Goal: Task Accomplishment & Management: Complete application form

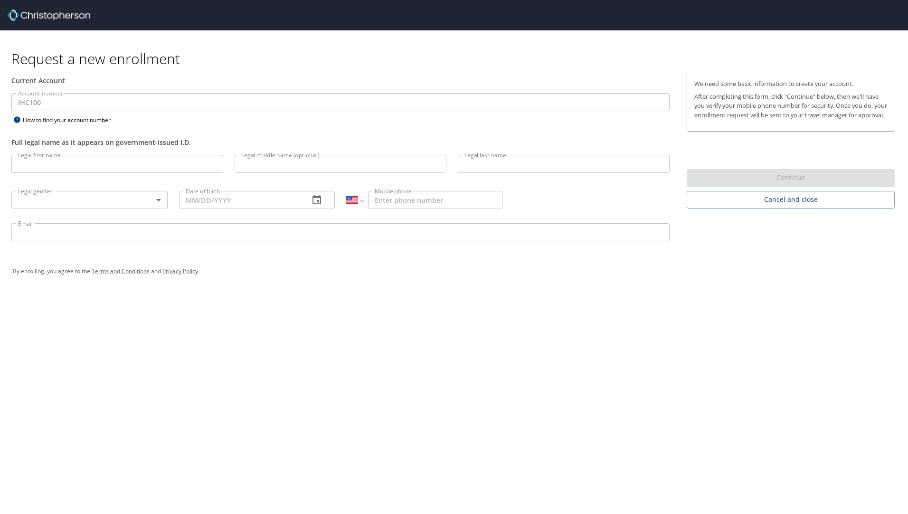
select select "US"
click at [72, 166] on input "Legal first name" at bounding box center [117, 164] width 212 height 18
click at [103, 165] on input "[PERSON_NAME]" at bounding box center [117, 164] width 212 height 18
type input "[PERSON_NAME]"
click at [243, 160] on input "Legal middle name (optional)" at bounding box center [341, 164] width 212 height 18
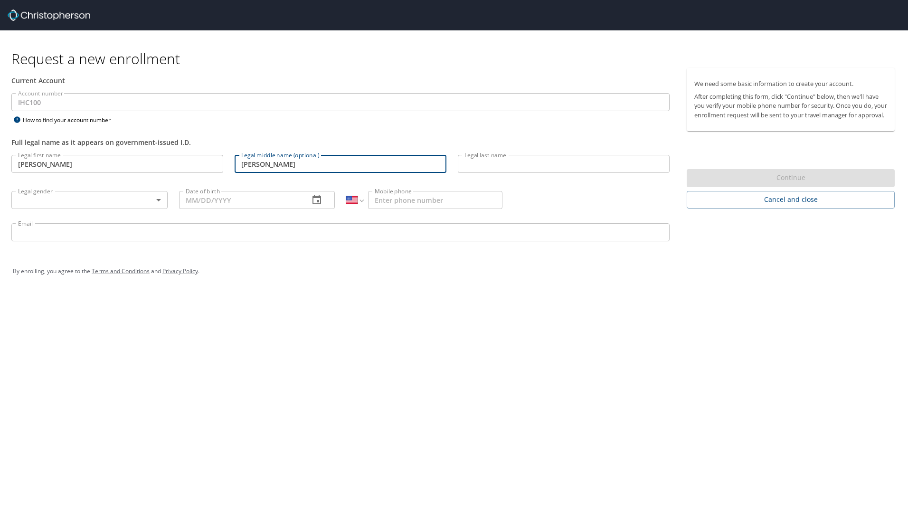
type input "[PERSON_NAME]"
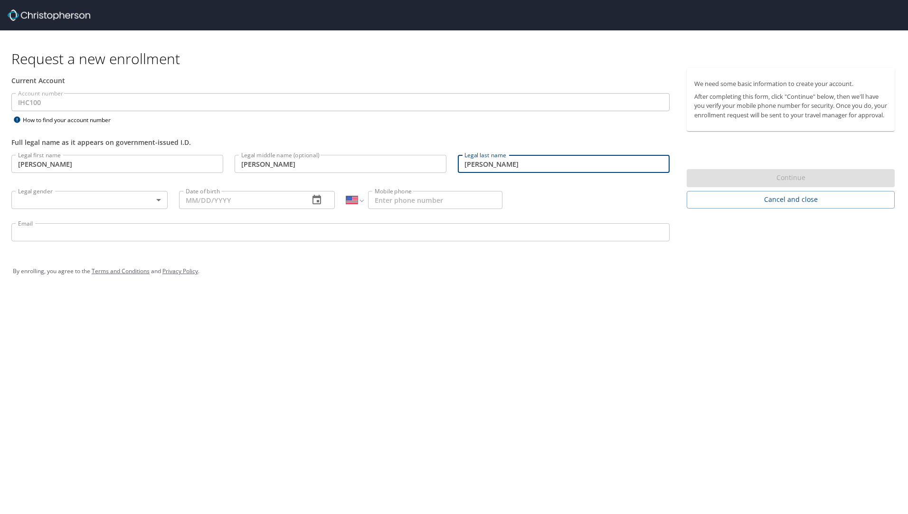
type input "[PERSON_NAME]"
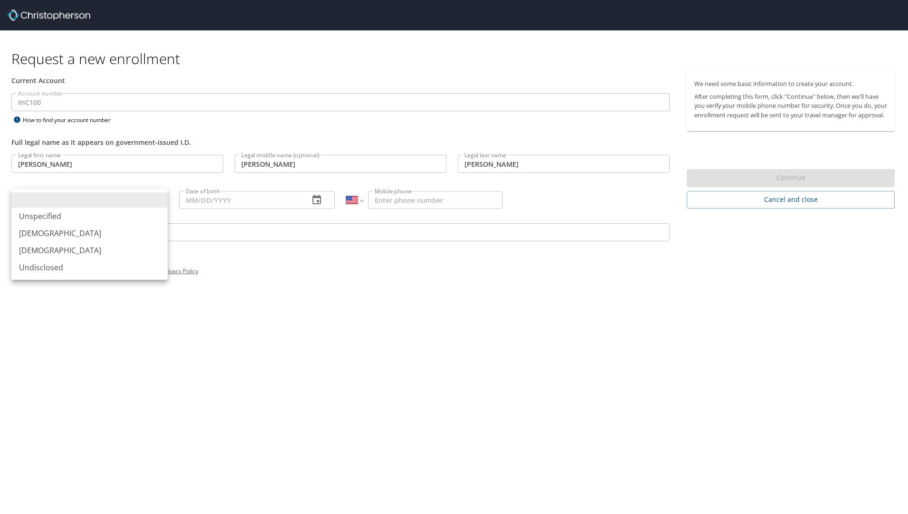
click at [159, 199] on body "Request a new enrollment Current Account Account number IHC100 Account number H…" at bounding box center [454, 257] width 908 height 514
click at [98, 255] on li "[DEMOGRAPHIC_DATA]" at bounding box center [89, 250] width 156 height 17
type input "[DEMOGRAPHIC_DATA]"
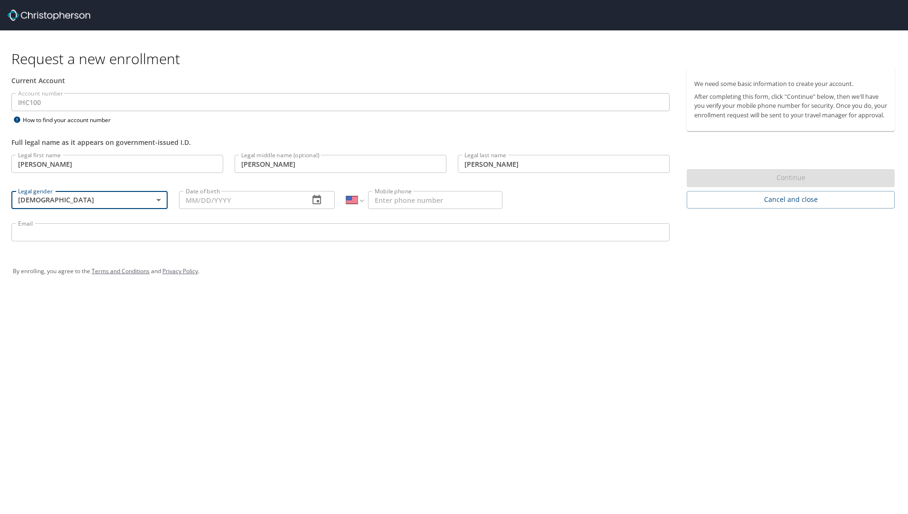
click at [223, 204] on input "Date of birth" at bounding box center [240, 200] width 123 height 18
type input "[DATE]"
click at [429, 208] on input "Mobile phone" at bounding box center [435, 200] width 134 height 18
type input "[PHONE_NUMBER]"
click at [496, 153] on div "Legal last name [PERSON_NAME] Legal last name" at bounding box center [563, 165] width 223 height 32
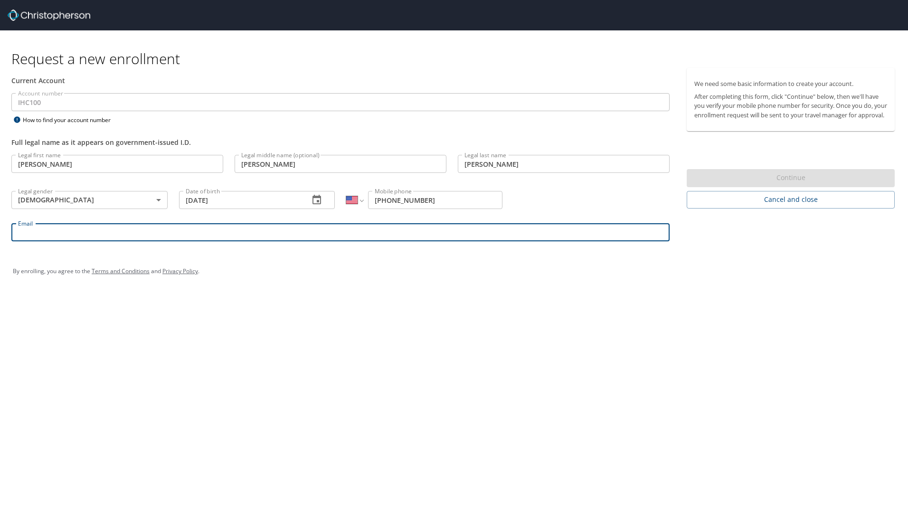
click at [85, 231] on input "Email" at bounding box center [340, 232] width 658 height 18
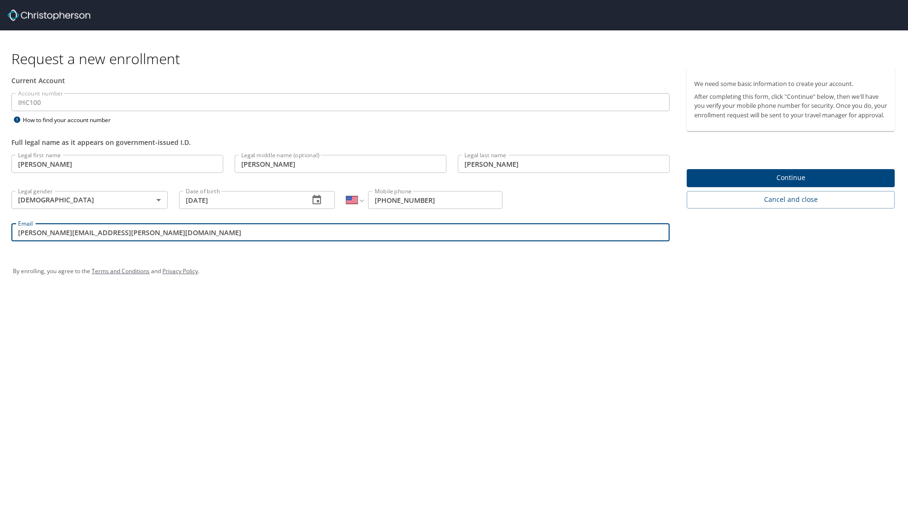
type input "[PERSON_NAME][EMAIL_ADDRESS][PERSON_NAME][DOMAIN_NAME]"
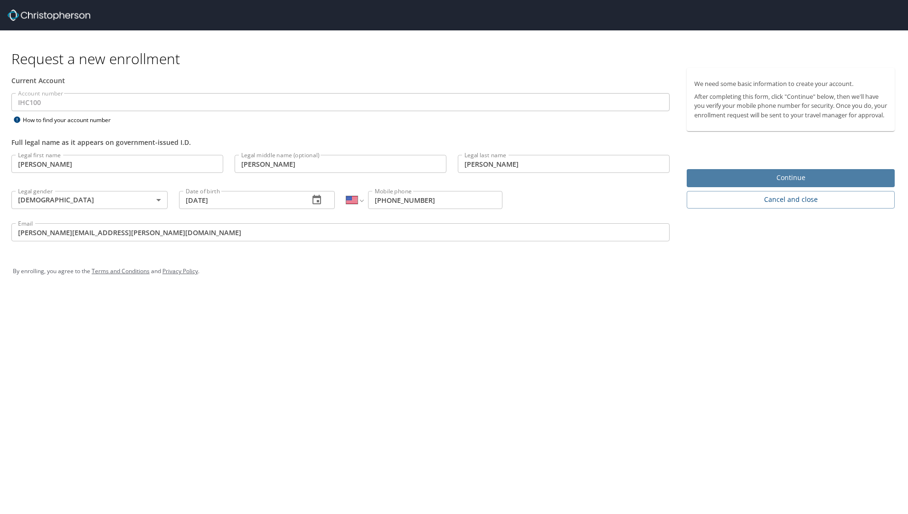
click at [813, 184] on span "Continue" at bounding box center [790, 178] width 193 height 12
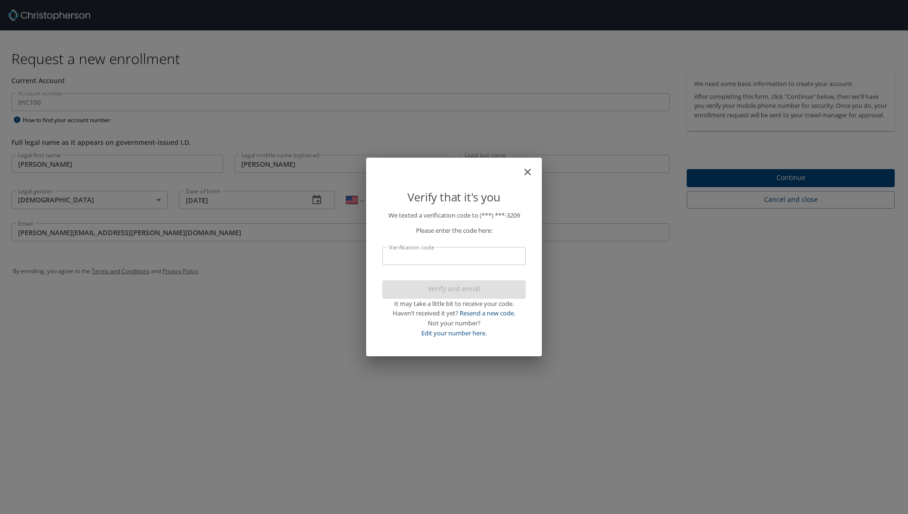
click at [445, 259] on input "Verification code" at bounding box center [453, 256] width 143 height 18
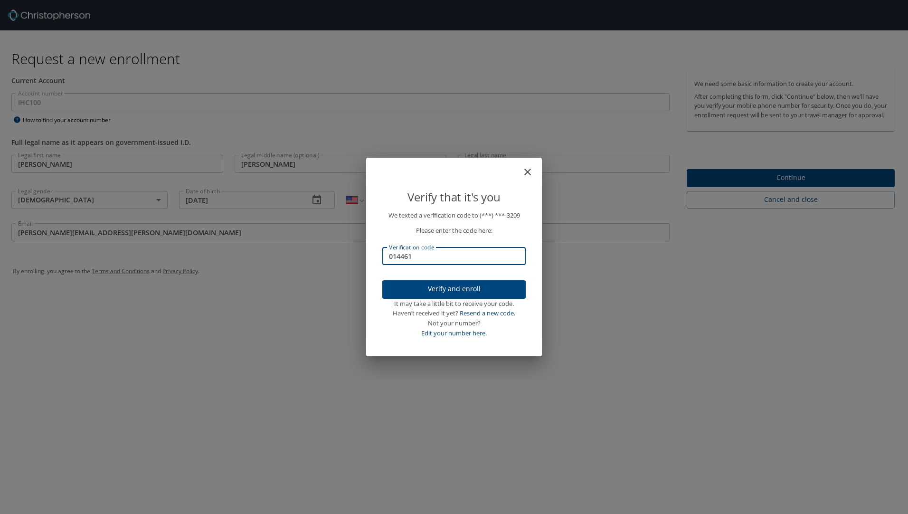
type input "014461"
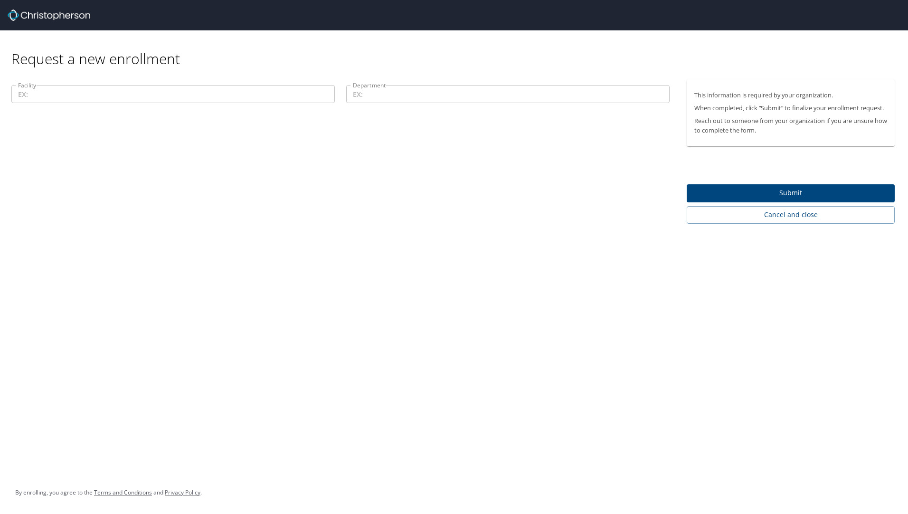
click at [74, 91] on input "Facility" at bounding box center [172, 94] width 323 height 18
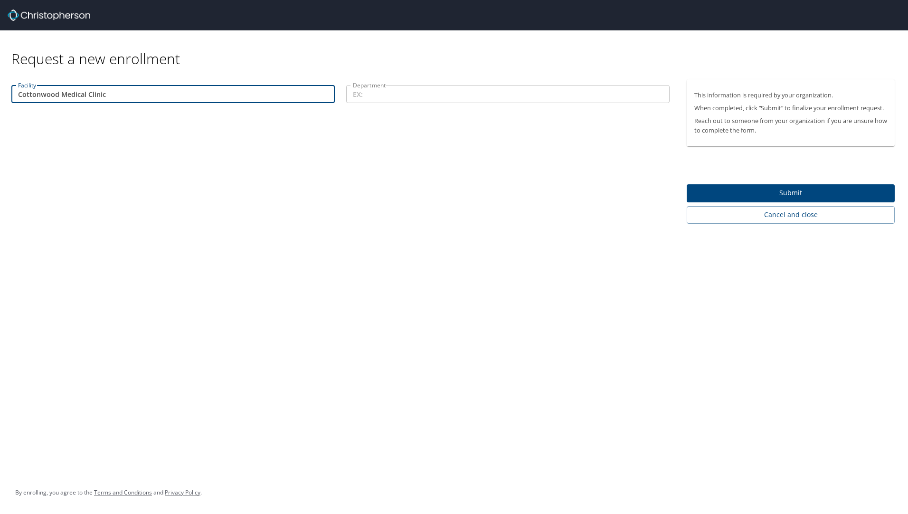
type input "Cottonwood Medical Clinic"
click at [366, 89] on input "Department" at bounding box center [507, 94] width 323 height 18
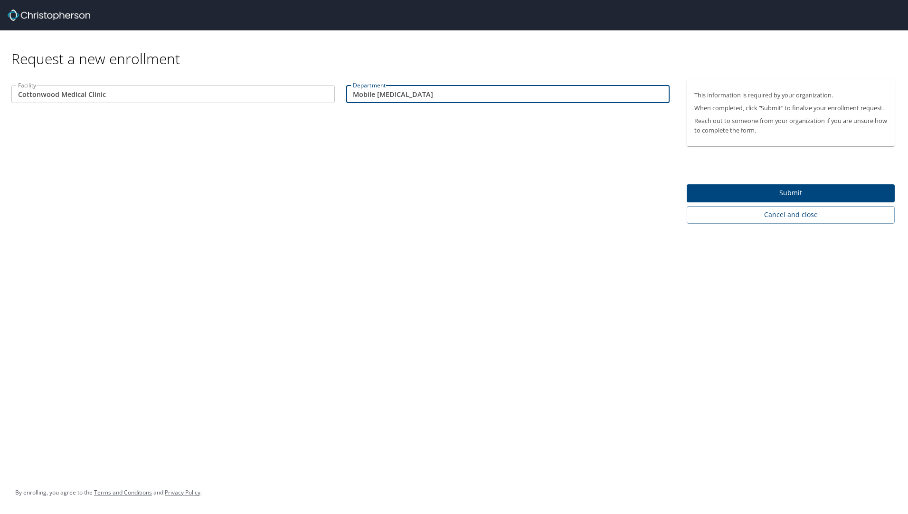
type input "Mobile [MEDICAL_DATA]"
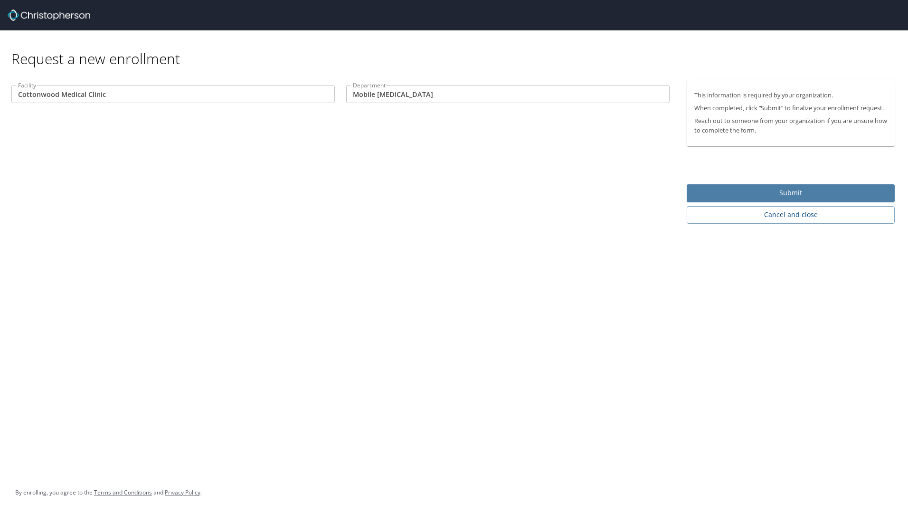
click at [724, 194] on span "Submit" at bounding box center [790, 193] width 193 height 12
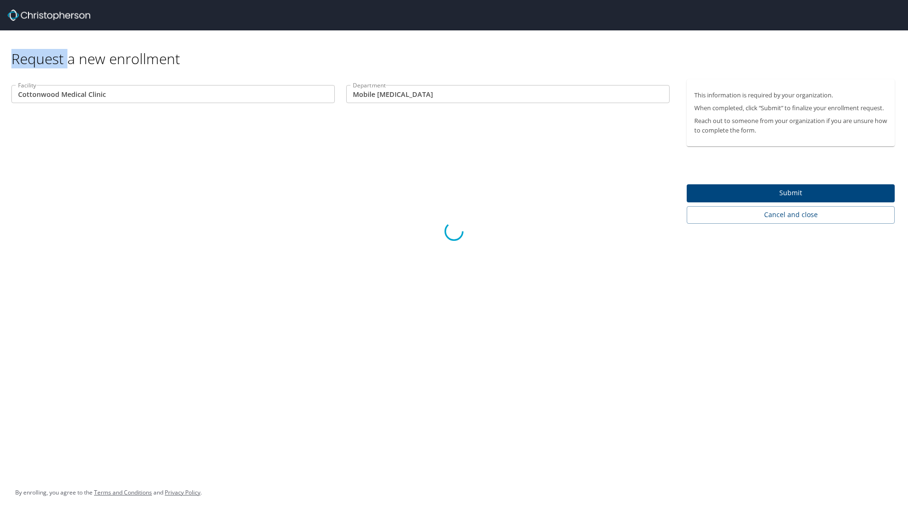
click at [724, 194] on div at bounding box center [454, 231] width 908 height 565
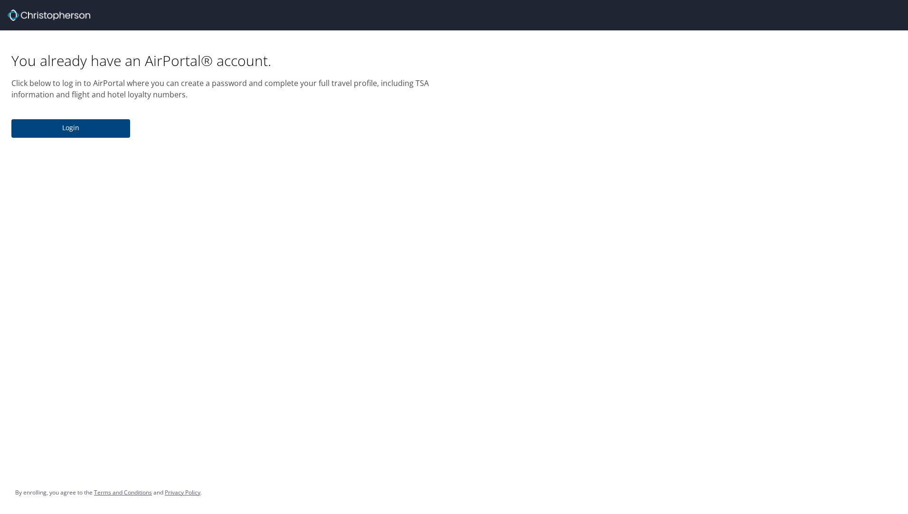
click at [51, 132] on span "Login" at bounding box center [70, 128] width 103 height 12
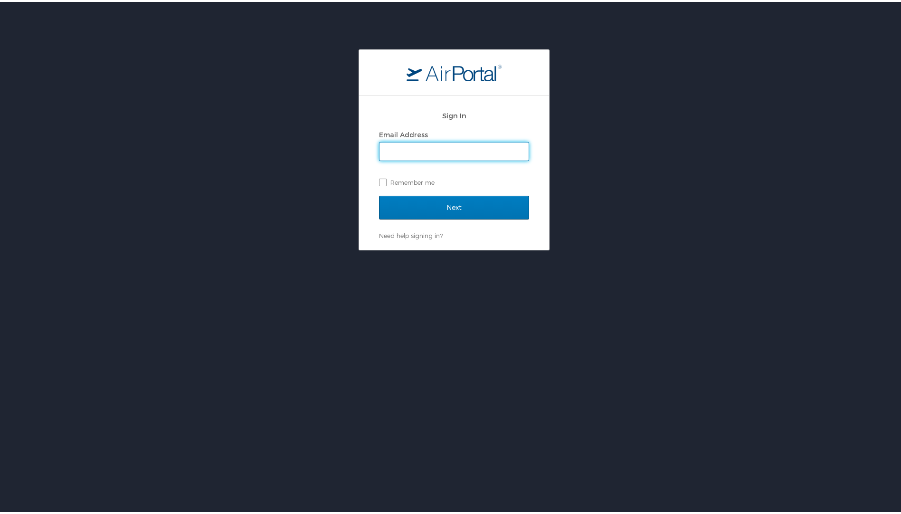
click at [392, 150] on input "Email Address" at bounding box center [453, 150] width 149 height 18
type input "[PERSON_NAME][EMAIL_ADDRESS][PERSON_NAME][DOMAIN_NAME]"
click at [379, 180] on label "Remember me" at bounding box center [454, 180] width 150 height 14
click at [379, 180] on input "Remember me" at bounding box center [382, 180] width 6 height 6
checkbox input "true"
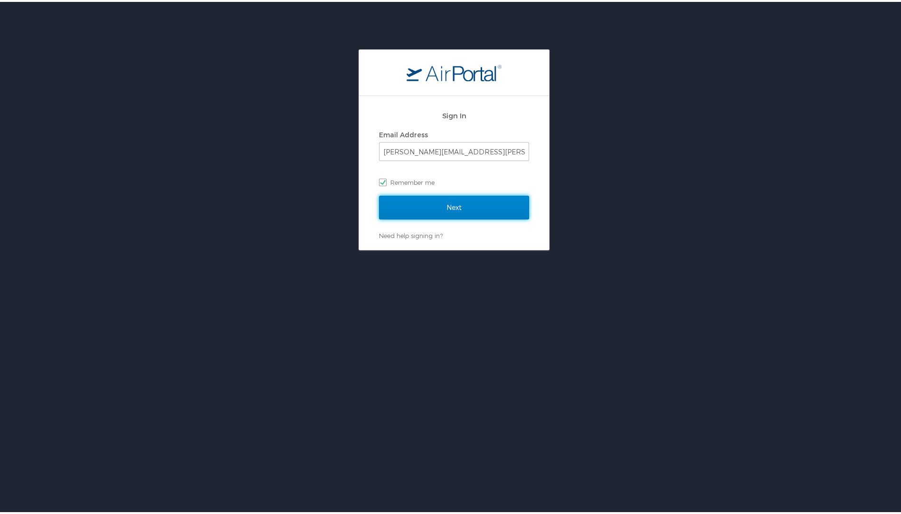
click at [390, 199] on input "Next" at bounding box center [454, 206] width 150 height 24
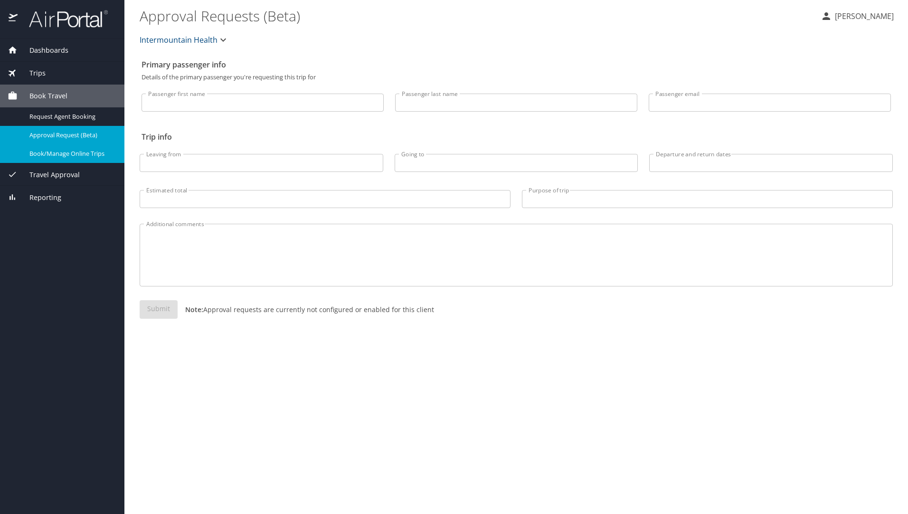
click at [55, 149] on span "Book/Manage Online Trips" at bounding box center [71, 153] width 84 height 9
